Goal: Task Accomplishment & Management: Manage account settings

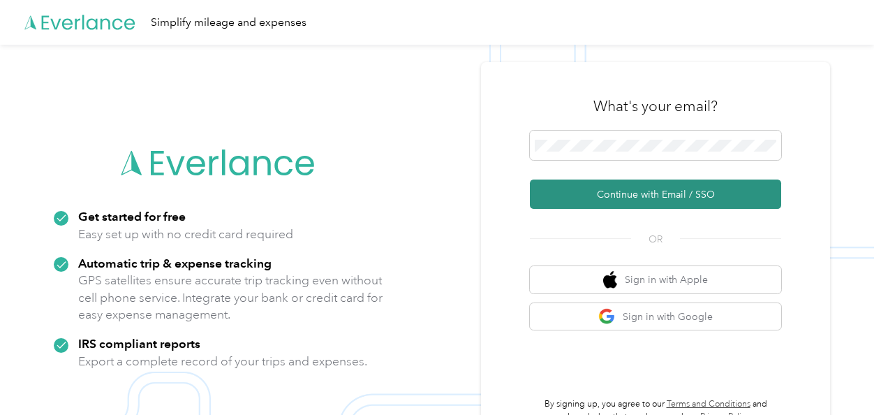
click at [681, 197] on button "Continue with Email / SSO" at bounding box center [655, 193] width 251 height 29
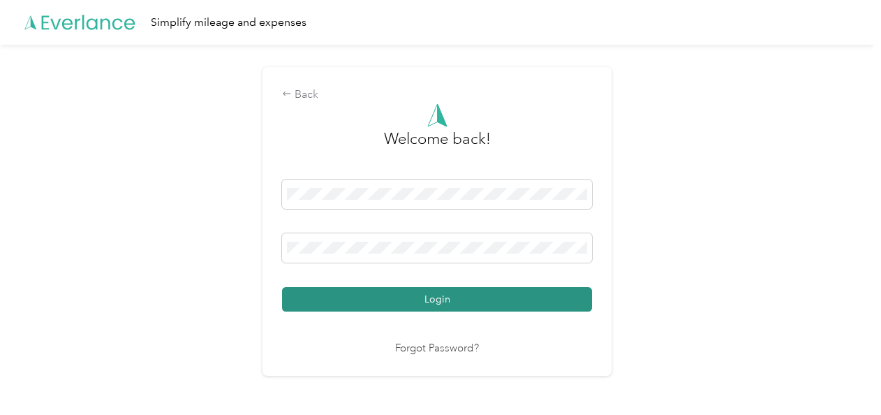
click at [433, 296] on button "Login" at bounding box center [437, 299] width 310 height 24
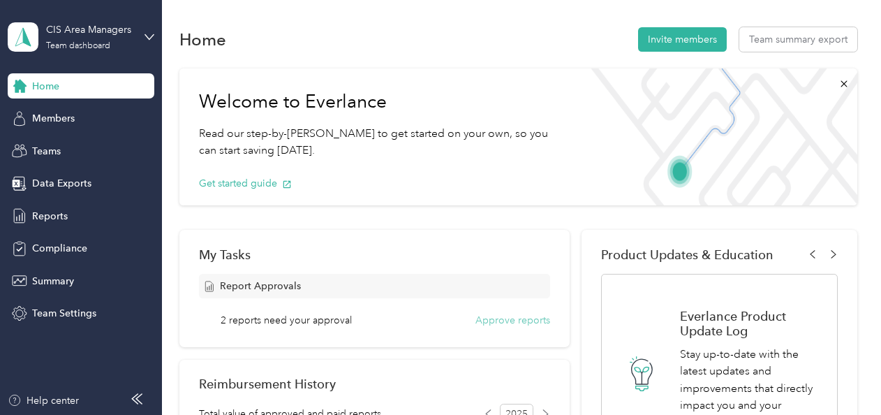
click at [490, 321] on button "Approve reports" at bounding box center [512, 320] width 75 height 15
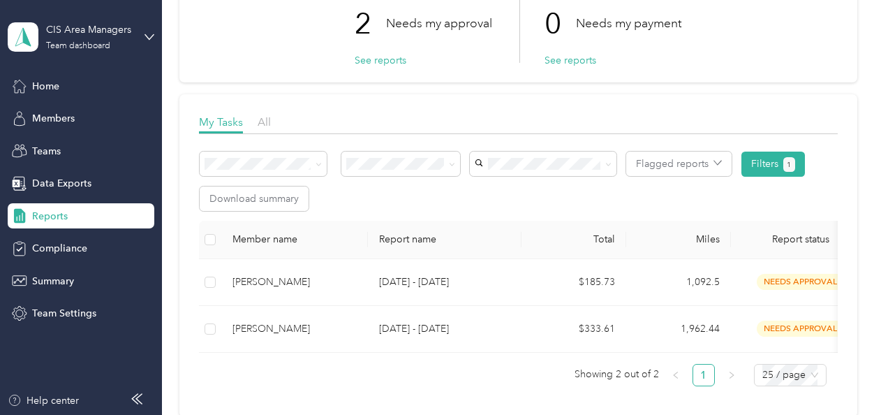
scroll to position [113, 0]
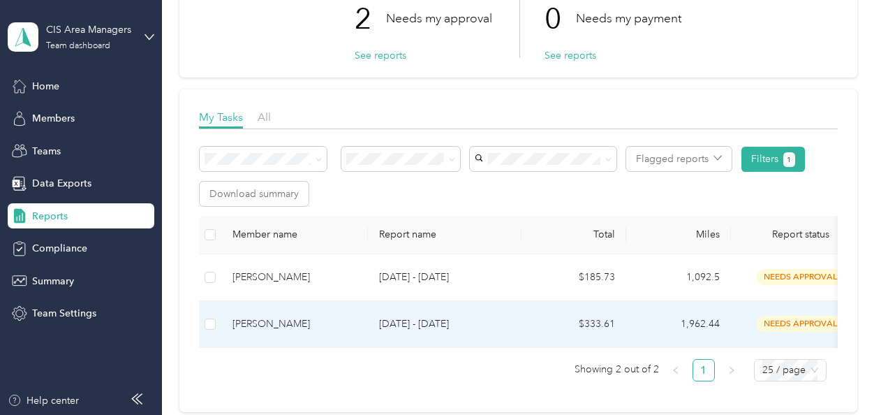
click at [784, 320] on span "needs approval" at bounding box center [801, 323] width 88 height 16
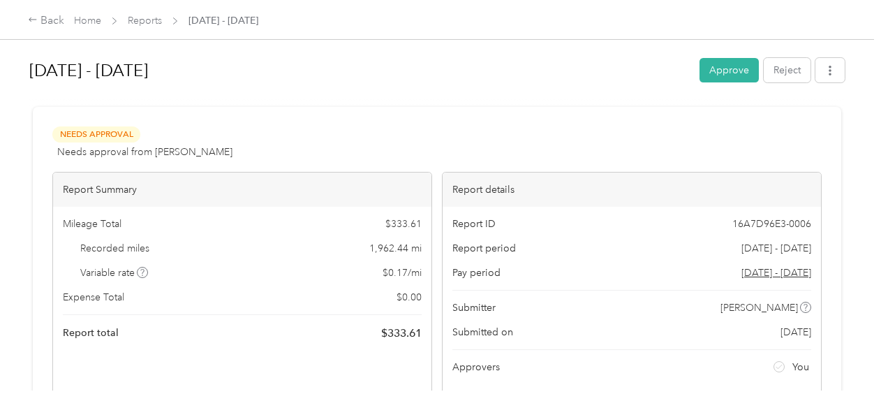
click at [868, 190] on div "[DATE] - [DATE] Approve Reject Needs Approval Needs approval from [PERSON_NAME]…" at bounding box center [437, 195] width 874 height 390
drag, startPoint x: 833, startPoint y: 169, endPoint x: 861, endPoint y: 239, distance: 74.9
click at [861, 239] on div "[DATE] - [DATE] Approve Reject Needs Approval Needs approval from [PERSON_NAME]…" at bounding box center [437, 195] width 874 height 390
click at [736, 63] on button "Approve" at bounding box center [728, 70] width 59 height 24
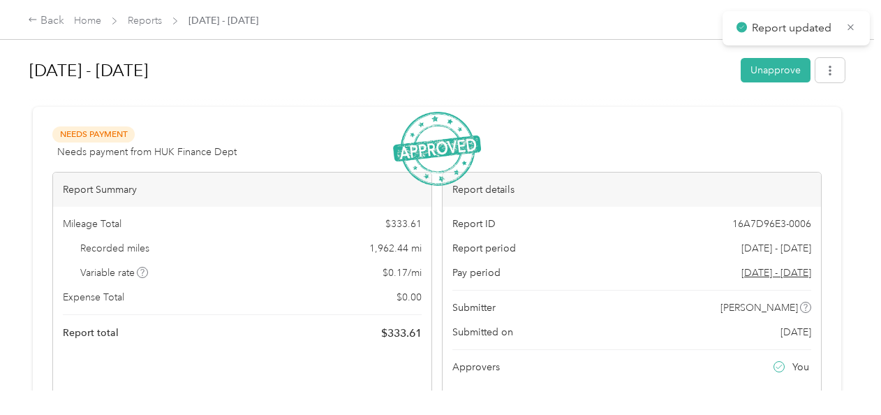
scroll to position [332, 0]
